Goal: Information Seeking & Learning: Learn about a topic

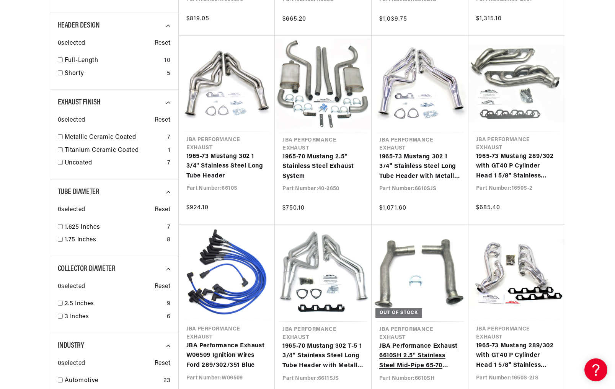
scroll to position [0, 232]
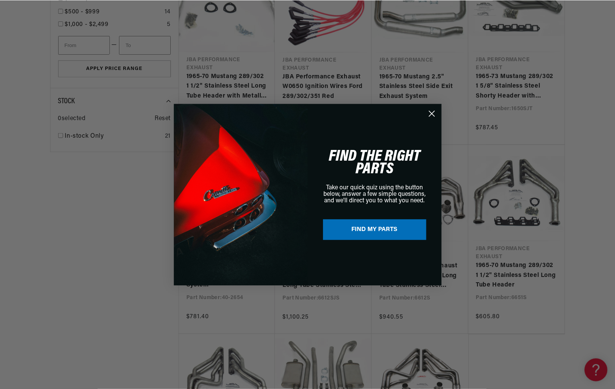
scroll to position [0, 232]
click at [433, 113] on icon "Close dialog" at bounding box center [432, 113] width 5 height 5
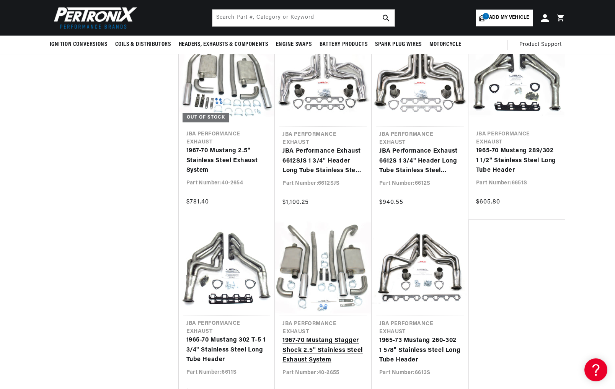
scroll to position [0, 0]
click at [350, 336] on link "1967-70 Mustang Stagger Shock 2.5" Stainless Steel Exhaust System" at bounding box center [324, 350] width 82 height 29
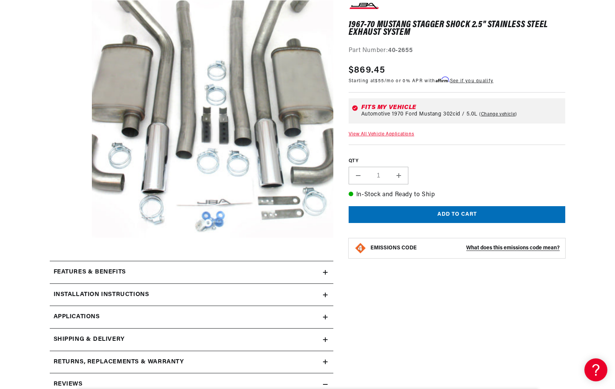
scroll to position [24, 0]
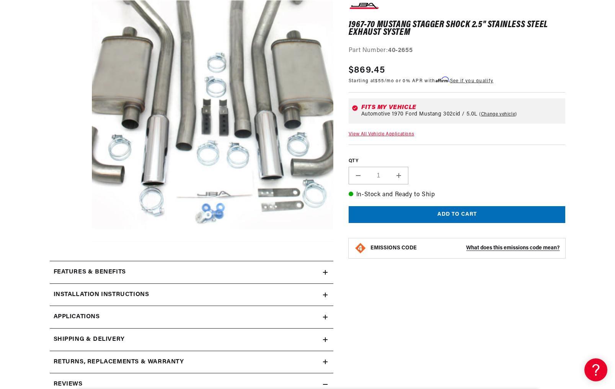
click at [100, 270] on h2 "Features & Benefits" at bounding box center [90, 273] width 72 height 10
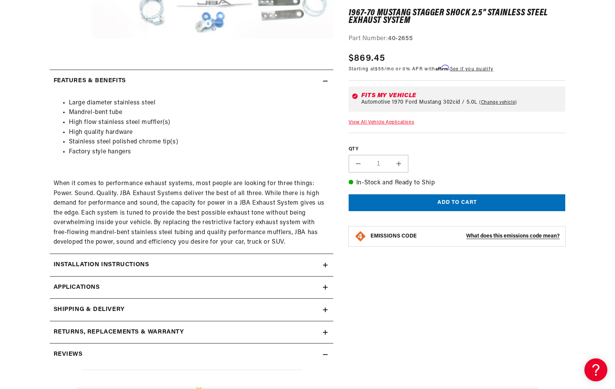
scroll to position [0, 232]
click at [94, 286] on span "Applications" at bounding box center [77, 288] width 46 height 10
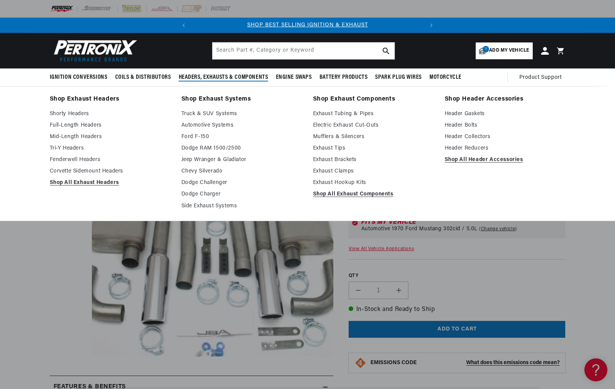
click at [223, 74] on span "Headers, Exhausts & Components" at bounding box center [224, 78] width 90 height 8
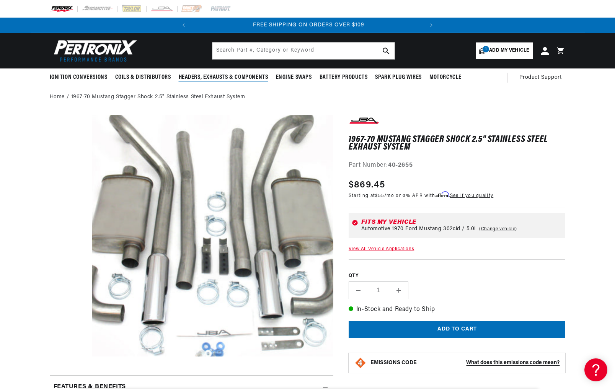
scroll to position [0, 232]
click at [228, 75] on span "Headers, Exhausts & Components" at bounding box center [224, 78] width 90 height 8
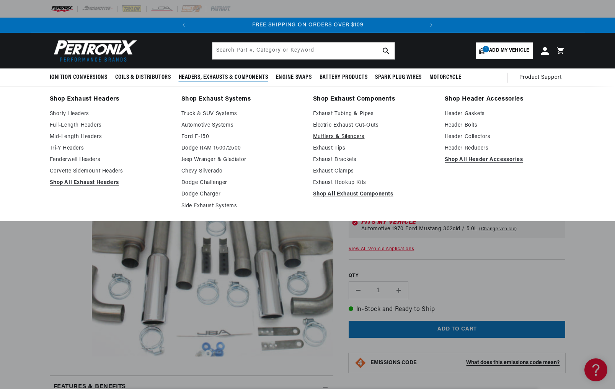
click at [343, 134] on link "Mufflers & Silencers" at bounding box center [373, 136] width 121 height 9
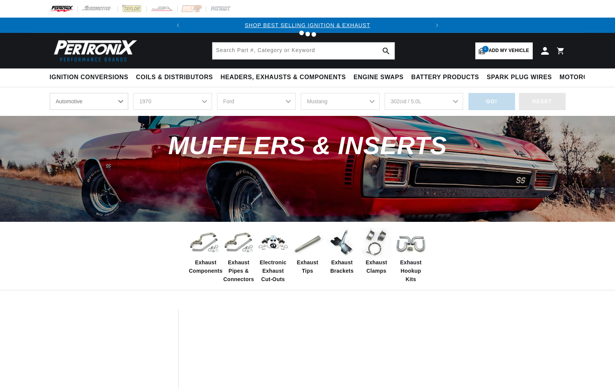
select select "RideType"
select select "1970"
select select "Ford"
select select "Mustang"
select select "302cid-5.0L"
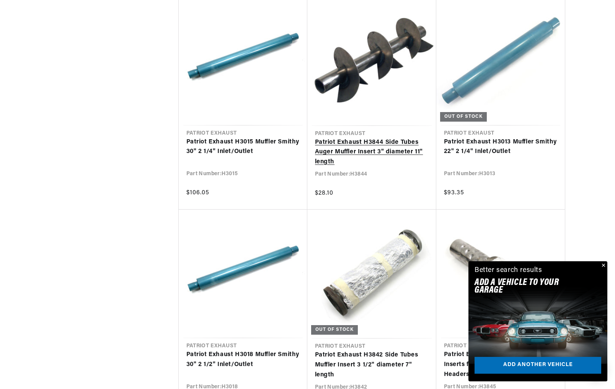
scroll to position [804, 0]
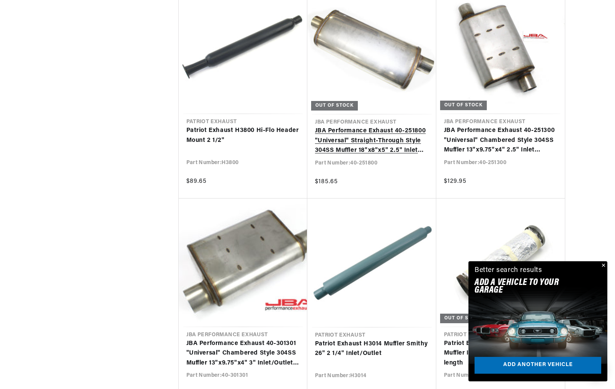
scroll to position [0, 232]
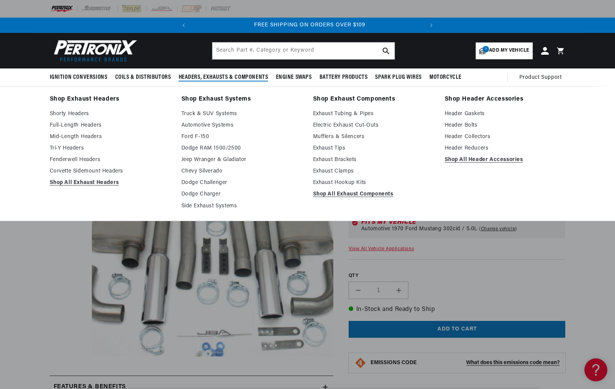
scroll to position [0, 232]
click at [340, 111] on link "Exhaust Tubing & Pipes" at bounding box center [373, 114] width 121 height 9
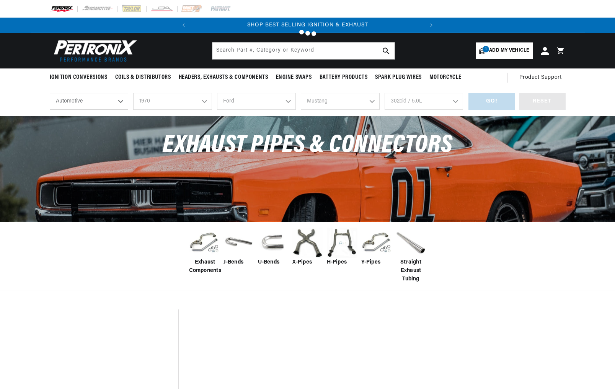
select select "RideType"
select select "1970"
select select "Ford"
select select "Mustang"
select select "302cid-5.0L"
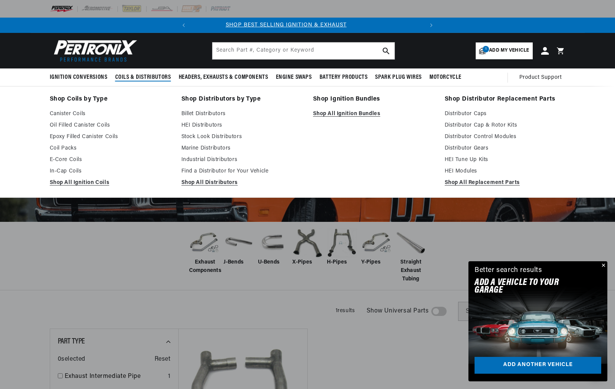
scroll to position [0, 1]
click at [353, 141] on li "Shop Ignition Bundles Shop All Ignition Bundles" at bounding box center [373, 142] width 121 height 96
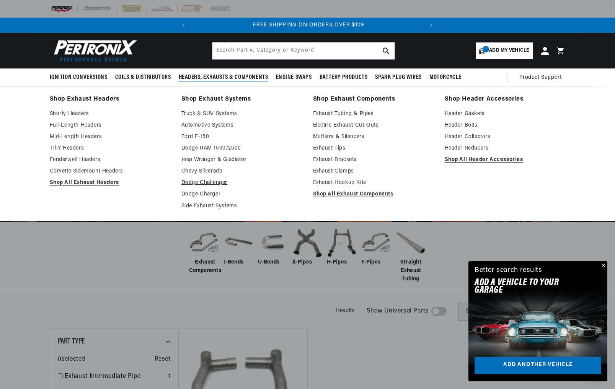
scroll to position [0, 232]
click at [334, 147] on link "Exhaust Tips" at bounding box center [373, 148] width 121 height 9
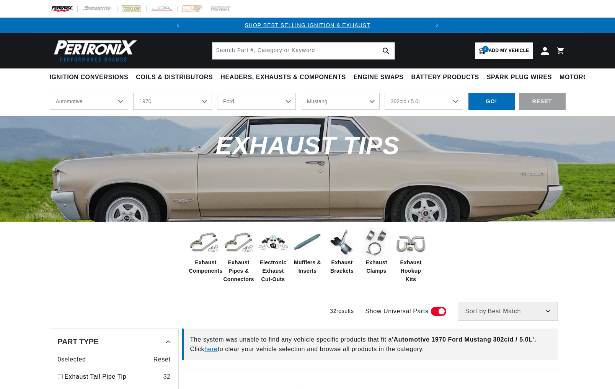
select select "1970"
select select "Ford"
select select "Mustang"
select select "302cid-5.0L"
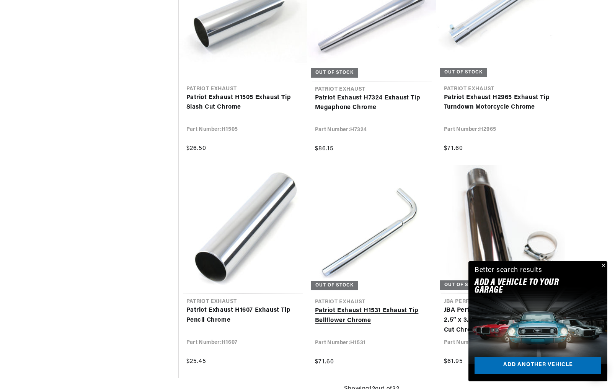
scroll to position [0, 232]
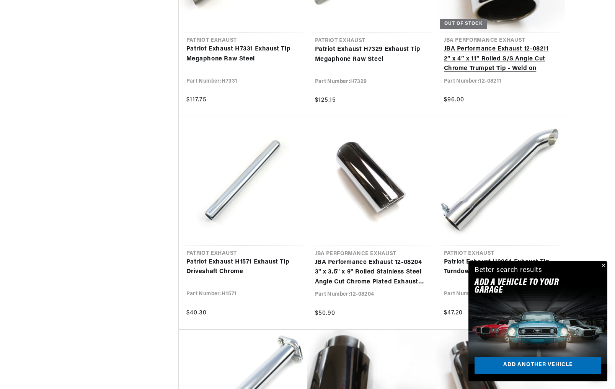
scroll to position [1532, 0]
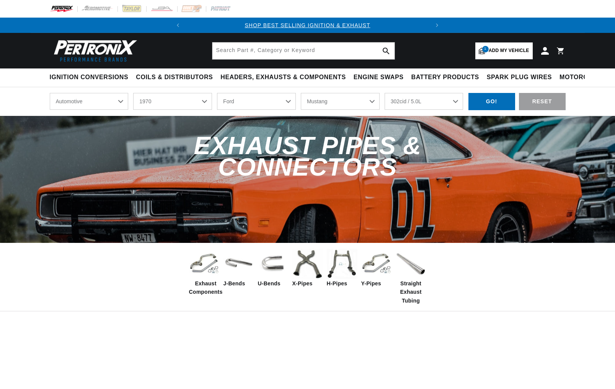
select select "1970"
select select "Ford"
select select "Mustang"
select select "302cid-5.0L"
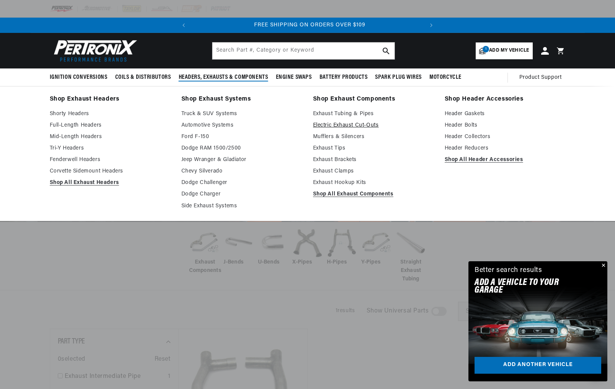
scroll to position [0, 232]
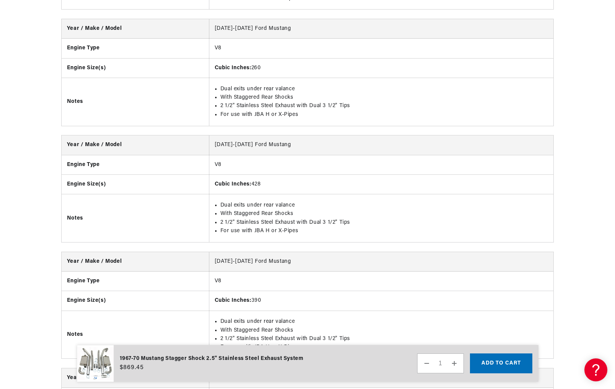
scroll to position [1149, 0]
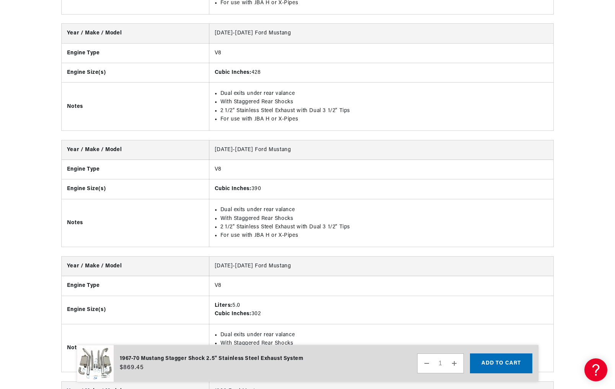
click at [480, 127] on td "Dual exits under rear valance With Staggered Rear Shocks 2 1/2" Stainless Steel…" at bounding box center [381, 107] width 345 height 48
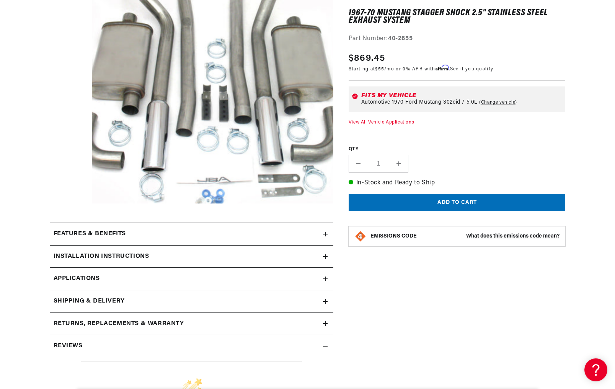
scroll to position [0, 232]
